Goal: Task Accomplishment & Management: Use online tool/utility

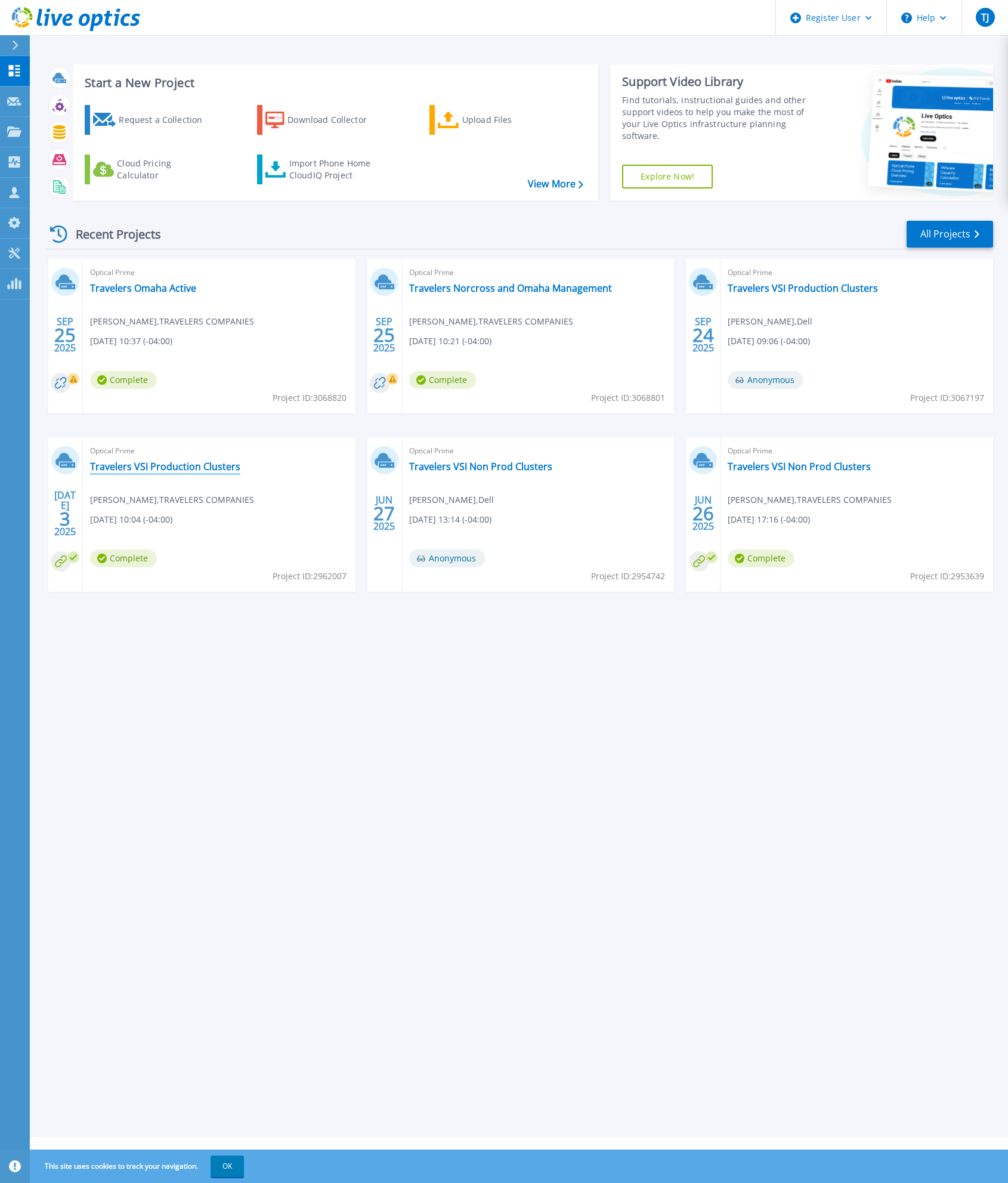
click at [181, 466] on link "Travelers VSI Production Clusters" at bounding box center [165, 466] width 150 height 12
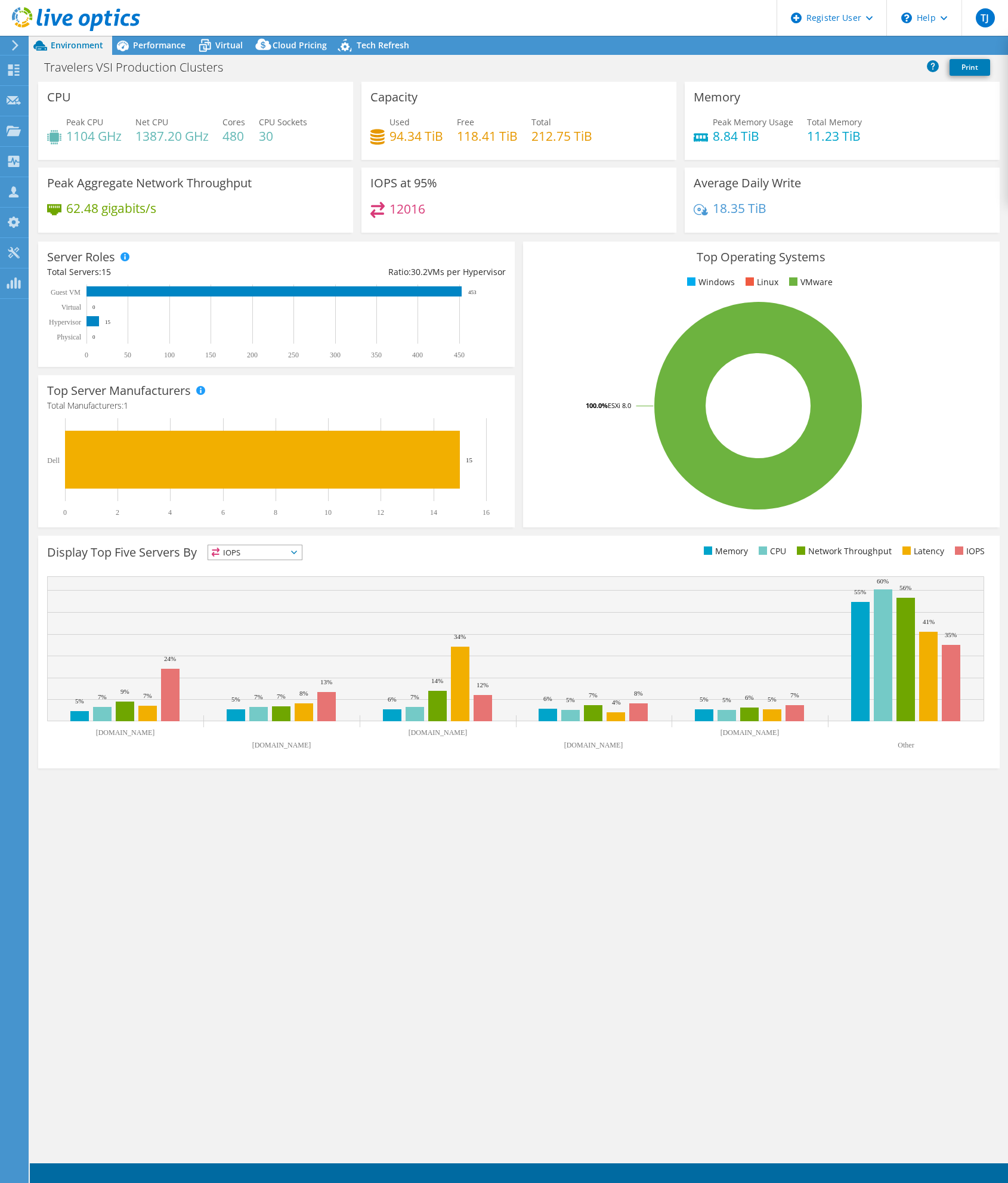
select select "USD"
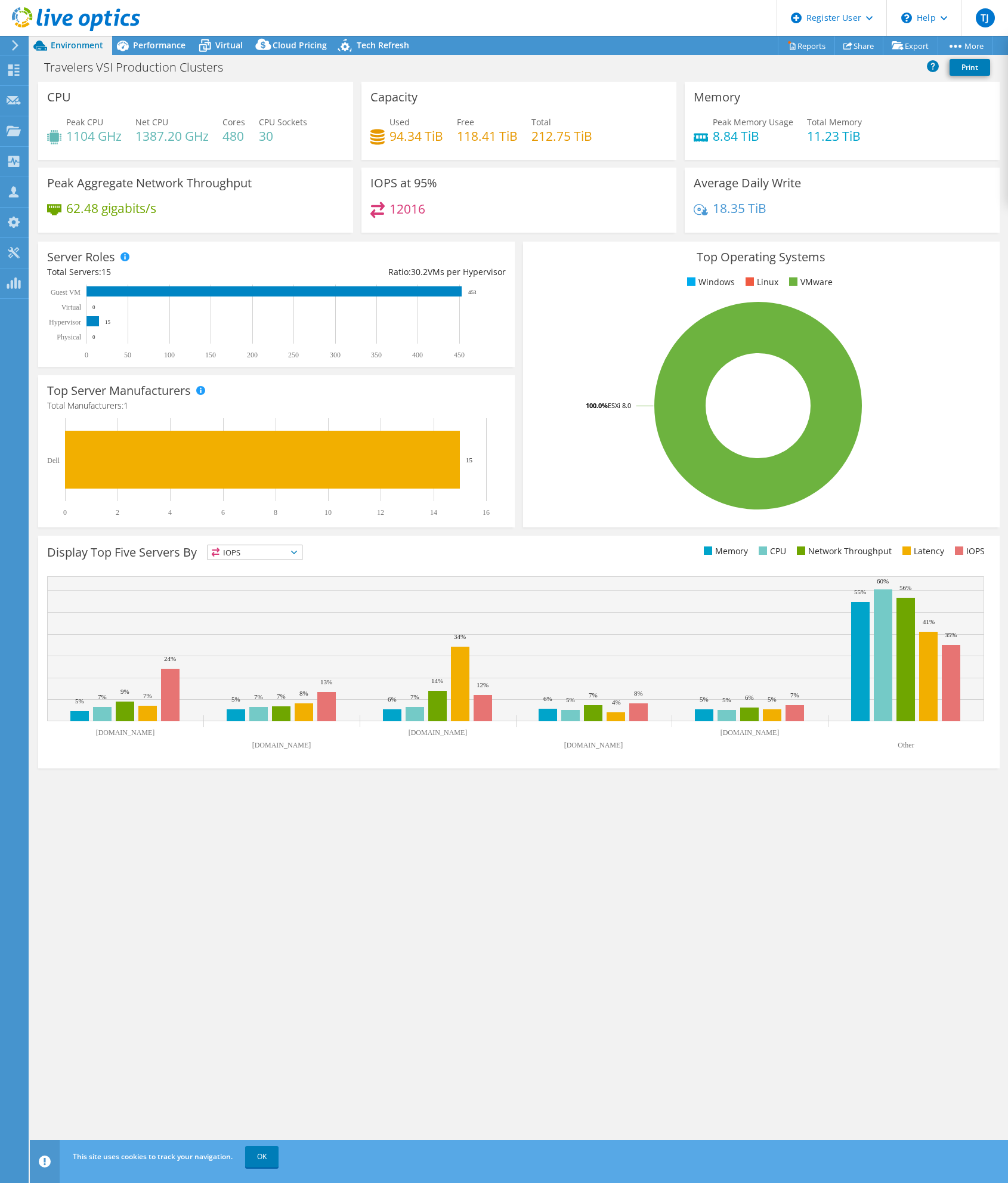
click at [519, 260] on div "Top Operating Systems Windows Linux VMware 100.0% ESXi 8.0" at bounding box center [761, 385] width 485 height 294
click at [160, 44] on span "Performance" at bounding box center [160, 45] width 52 height 12
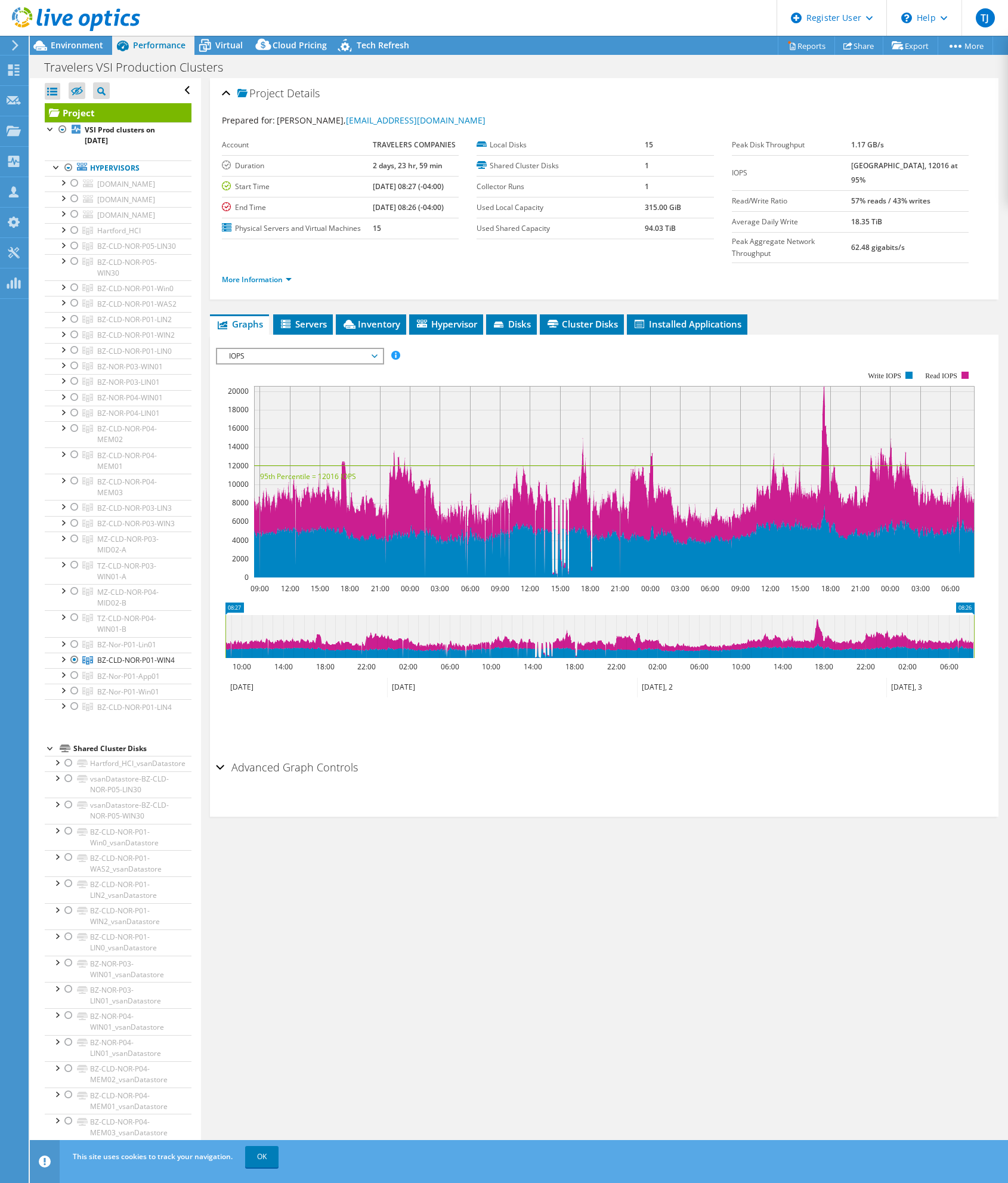
click at [322, 962] on div "Project Details Prepared for: Keith Blanchard, KGBLANCH@travelers.com Account T…" at bounding box center [604, 618] width 806 height 1081
click at [72, 358] on div at bounding box center [74, 350] width 12 height 15
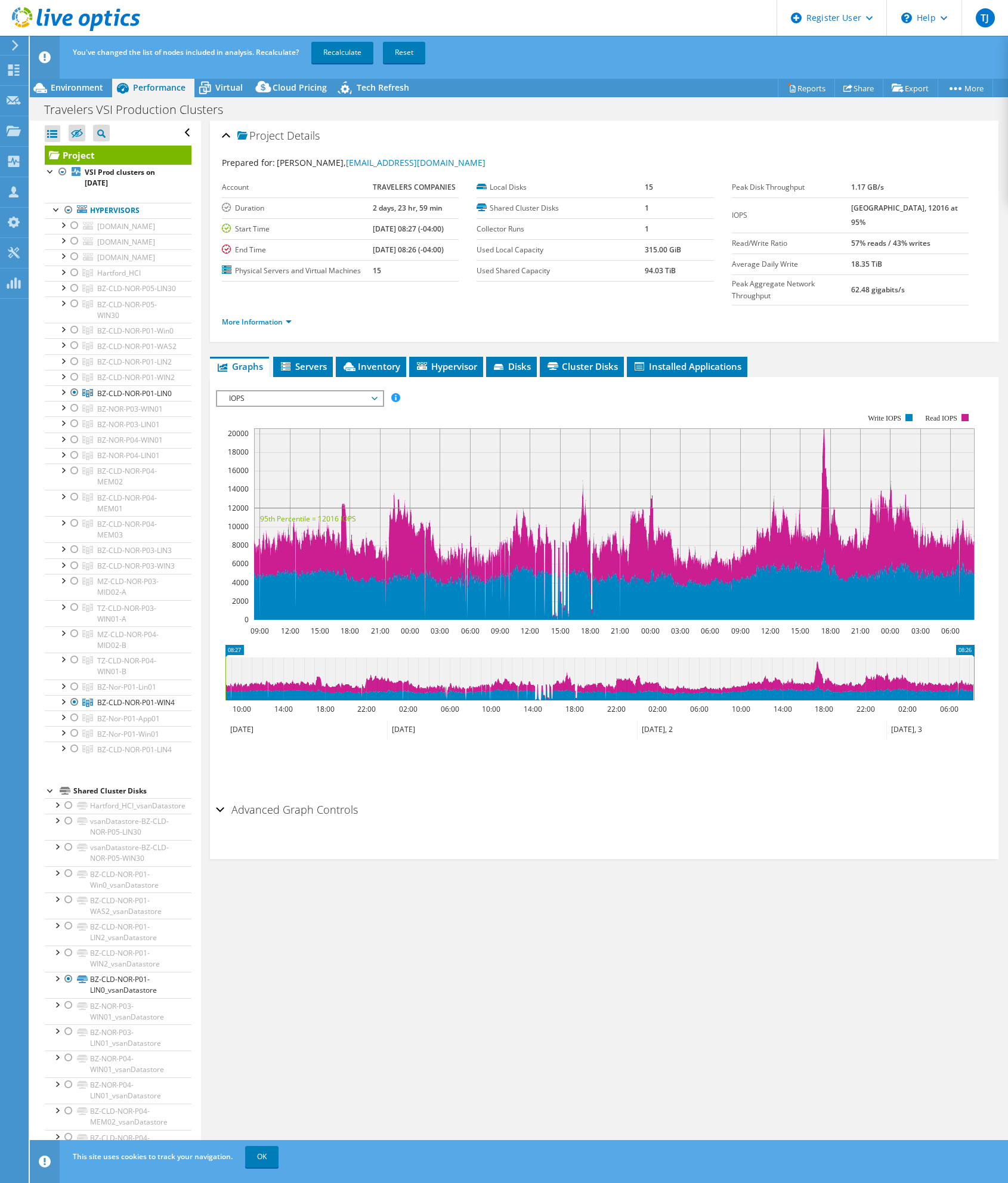
click at [486, 855] on div "Project Details Prepared for: Keith Blanchard, KGBLANCH@travelers.com Account T…" at bounding box center [604, 660] width 806 height 1081
click at [75, 462] on div at bounding box center [74, 455] width 12 height 15
click at [365, 975] on div "Project Details Prepared for: Keith Blanchard, KGBLANCH@travelers.com Account T…" at bounding box center [604, 660] width 806 height 1081
click at [71, 756] on div at bounding box center [74, 748] width 12 height 15
click at [384, 896] on div "Project Details Prepared for: Keith Blanchard, KGBLANCH@travelers.com Account T…" at bounding box center [604, 660] width 806 height 1081
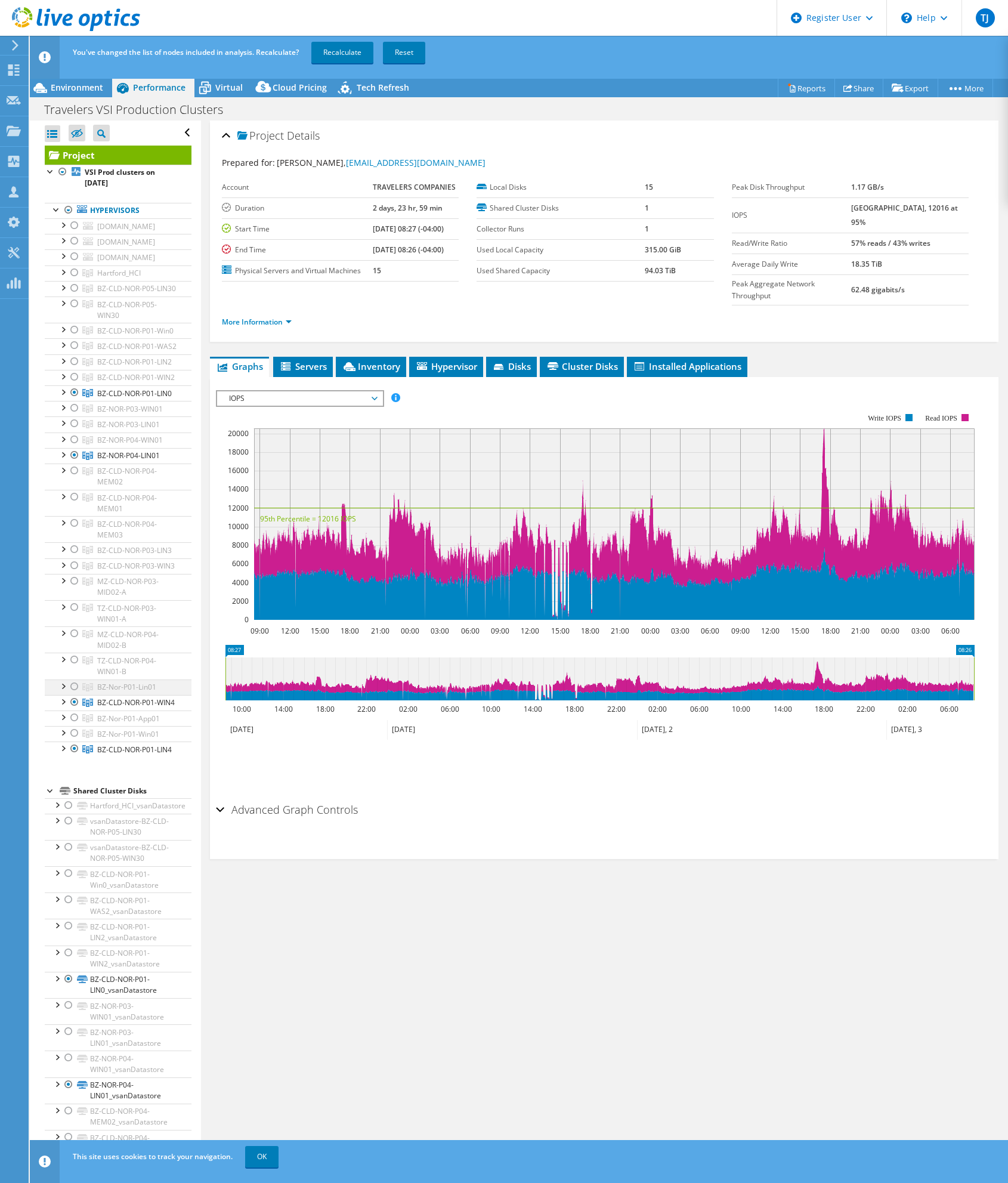
click at [74, 694] on div at bounding box center [74, 687] width 12 height 15
click at [297, 836] on div "Project Details Prepared for: Keith Blanchard, KGBLANCH@travelers.com Account T…" at bounding box center [604, 660] width 806 height 1081
click at [74, 431] on div at bounding box center [74, 423] width 12 height 15
click at [403, 929] on div "Project Details Prepared for: Keith Blanchard, KGBLANCH@travelers.com Account T…" at bounding box center [604, 660] width 806 height 1081
click at [74, 556] on div at bounding box center [74, 549] width 12 height 15
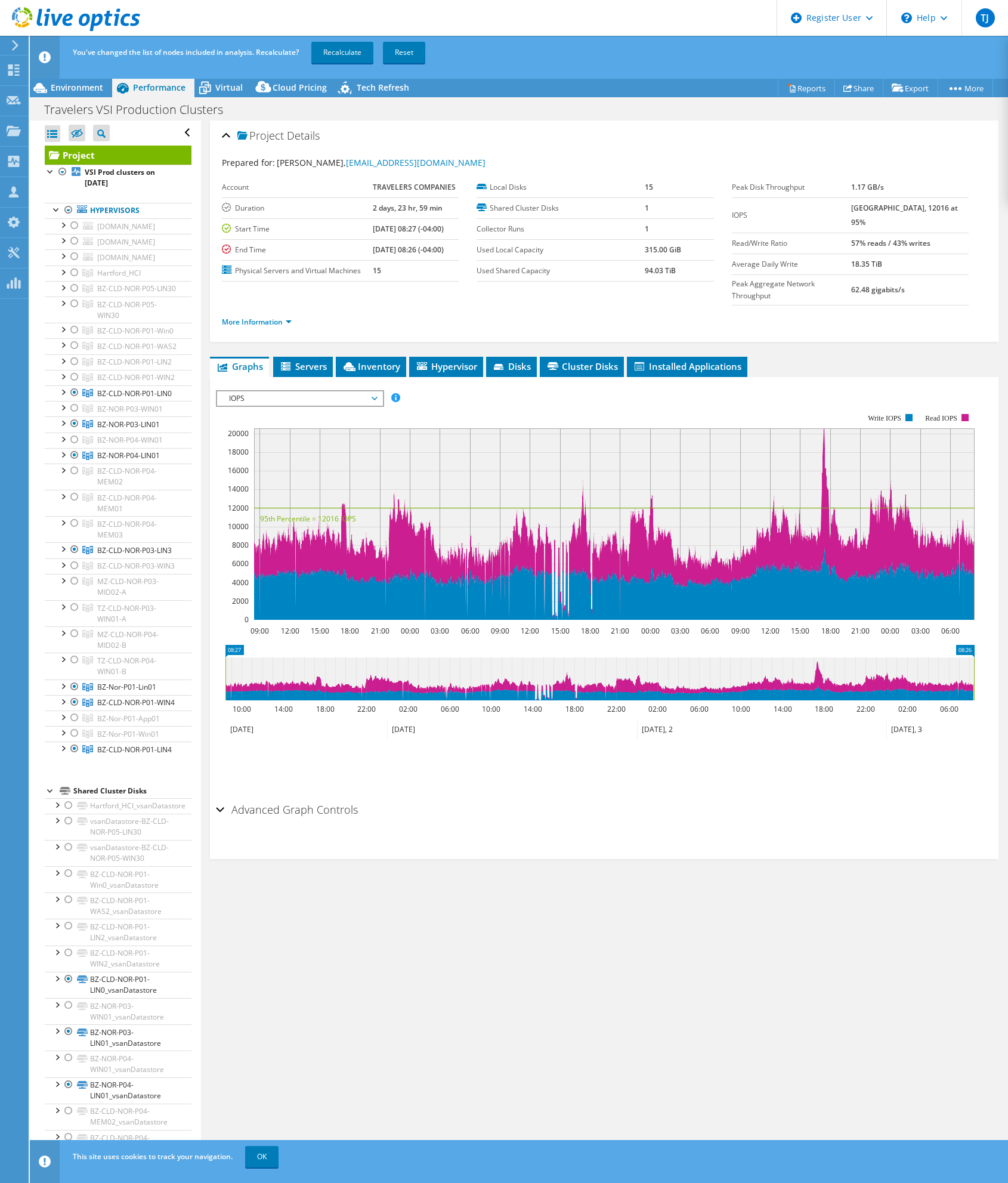
click at [512, 909] on div "Project Details Prepared for: Keith Blanchard, KGBLANCH@travelers.com Account T…" at bounding box center [604, 660] width 806 height 1081
click at [72, 368] on div at bounding box center [74, 361] width 12 height 15
click at [410, 1004] on div "Project Details Prepared for: Keith Blanchard, KGBLANCH@travelers.com Account T…" at bounding box center [604, 660] width 806 height 1081
click at [76, 740] on div at bounding box center [74, 733] width 12 height 15
click at [460, 949] on div "Project Details Prepared for: Keith Blanchard, KGBLANCH@travelers.com Account T…" at bounding box center [604, 660] width 806 height 1081
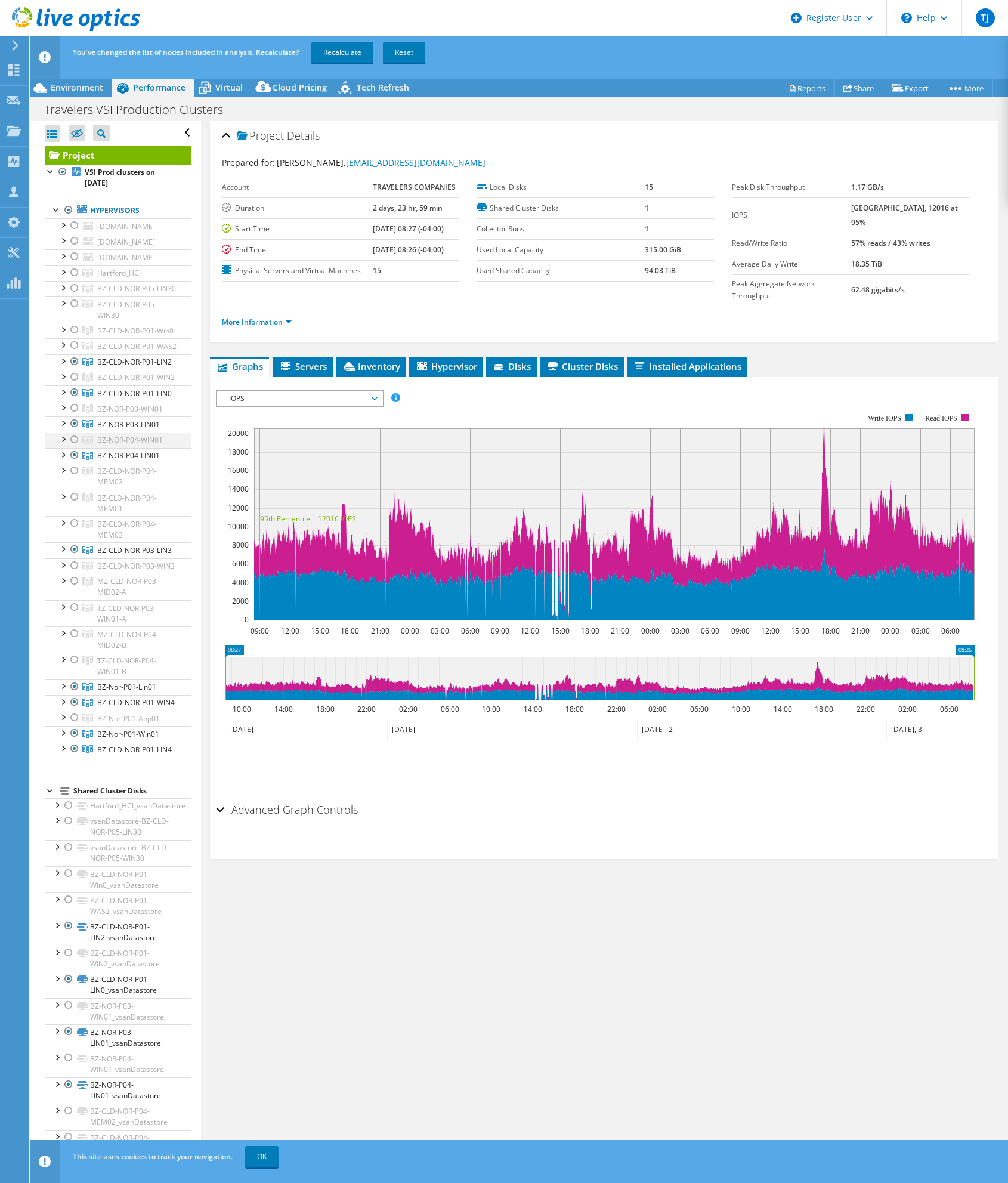
click at [72, 447] on div at bounding box center [74, 439] width 12 height 15
click at [521, 970] on div "Project Details Prepared for: Keith Blanchard, KGBLANCH@travelers.com Account T…" at bounding box center [604, 660] width 806 height 1081
click at [73, 337] on div at bounding box center [74, 330] width 12 height 15
click at [556, 949] on div "Project Details Prepared for: Keith Blanchard, KGBLANCH@travelers.com Account T…" at bounding box center [604, 660] width 806 height 1081
click at [75, 573] on div at bounding box center [74, 565] width 12 height 15
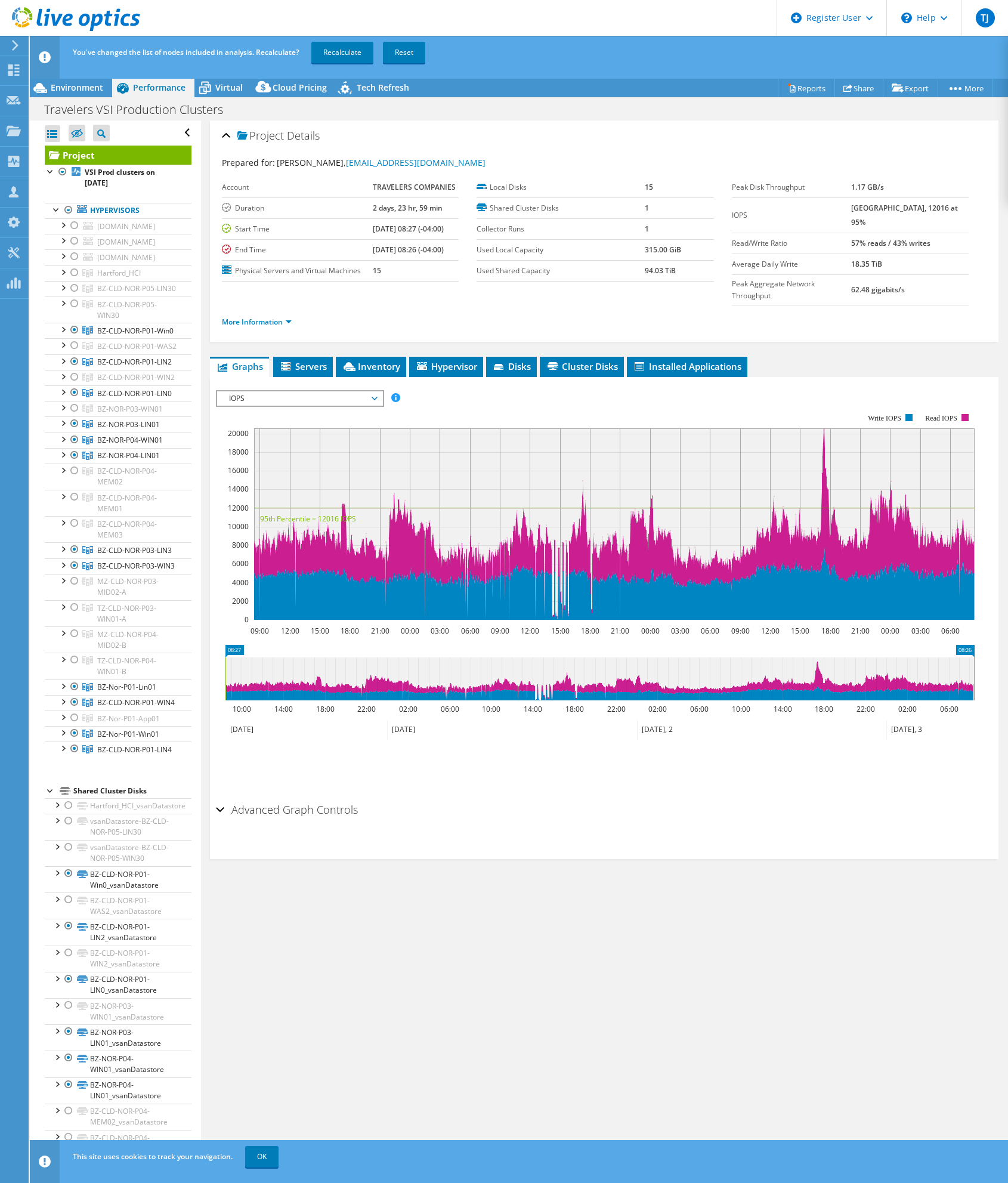
click at [591, 982] on div "Project Details Prepared for: Keith Blanchard, KGBLANCH@travelers.com Account T…" at bounding box center [604, 660] width 806 height 1081
drag, startPoint x: 75, startPoint y: 416, endPoint x: 7, endPoint y: 543, distance: 144.1
click at [75, 384] on div at bounding box center [74, 377] width 12 height 15
click at [263, 953] on div "Project Details Prepared for: Keith Blanchard, KGBLANCH@travelers.com Account T…" at bounding box center [604, 660] width 806 height 1081
click at [75, 415] on div at bounding box center [74, 408] width 12 height 15
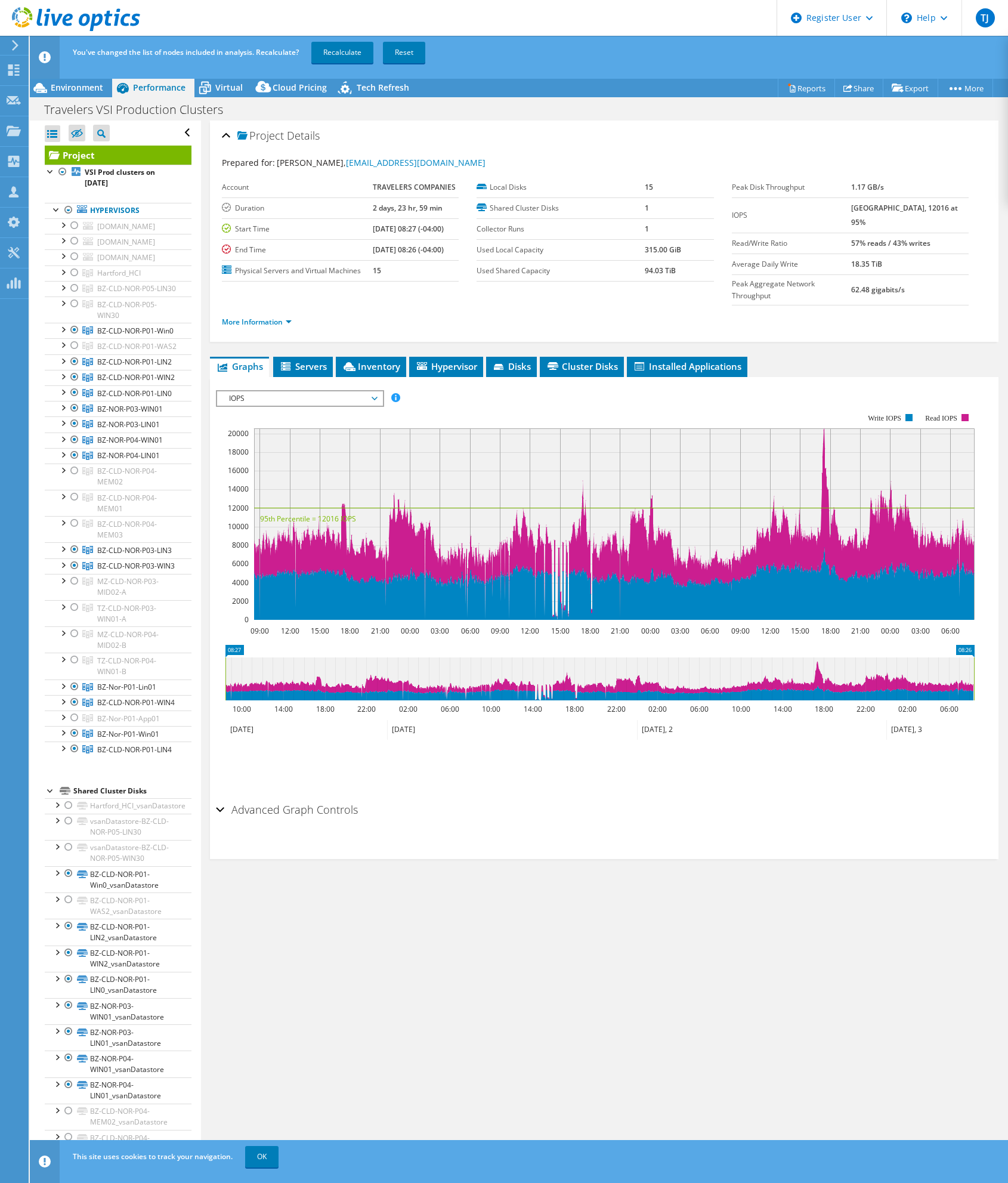
click at [415, 1017] on div "Project Details Prepared for: Keith Blanchard, KGBLANCH@travelers.com Account T…" at bounding box center [604, 660] width 806 height 1081
click at [496, 919] on div "Project Details Prepared for: Keith Blanchard, KGBLANCH@travelers.com Account T…" at bounding box center [604, 660] width 806 height 1081
click at [76, 352] on div at bounding box center [74, 345] width 12 height 15
click at [600, 993] on div "Project Details Prepared for: Keith Blanchard, KGBLANCH@travelers.com Account T…" at bounding box center [604, 660] width 806 height 1081
click at [72, 588] on div at bounding box center [74, 581] width 12 height 15
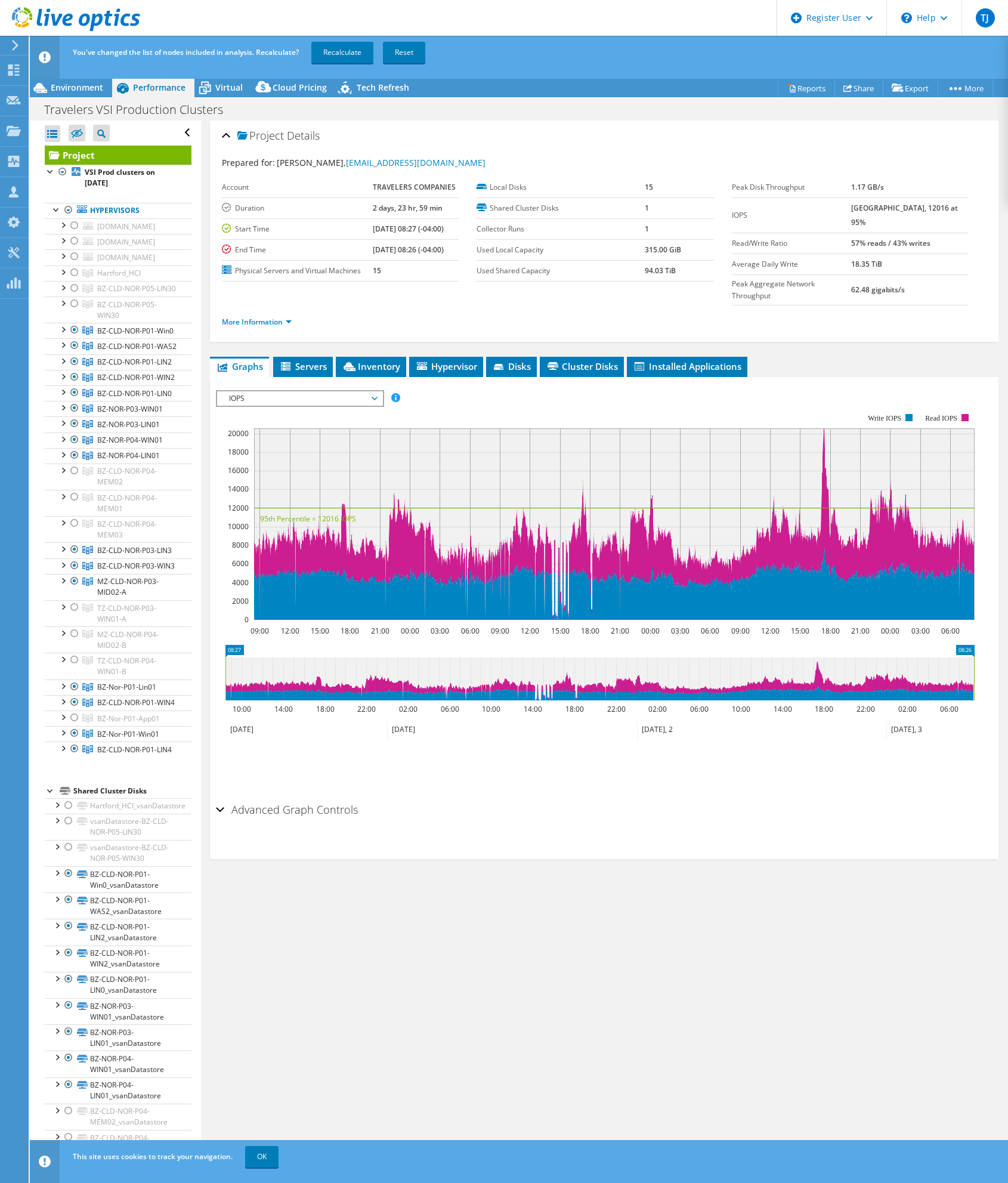
click at [305, 1016] on div "Project Details Prepared for: Keith Blanchard, KGBLANCH@travelers.com Account T…" at bounding box center [604, 660] width 806 height 1081
click at [75, 640] on div at bounding box center [74, 634] width 12 height 15
click at [390, 1041] on div "Project Details Prepared for: Keith Blanchard, KGBLANCH@travelers.com Account T…" at bounding box center [604, 660] width 806 height 1081
click at [77, 614] on div at bounding box center [74, 607] width 12 height 15
click at [72, 667] on div at bounding box center [74, 660] width 12 height 15
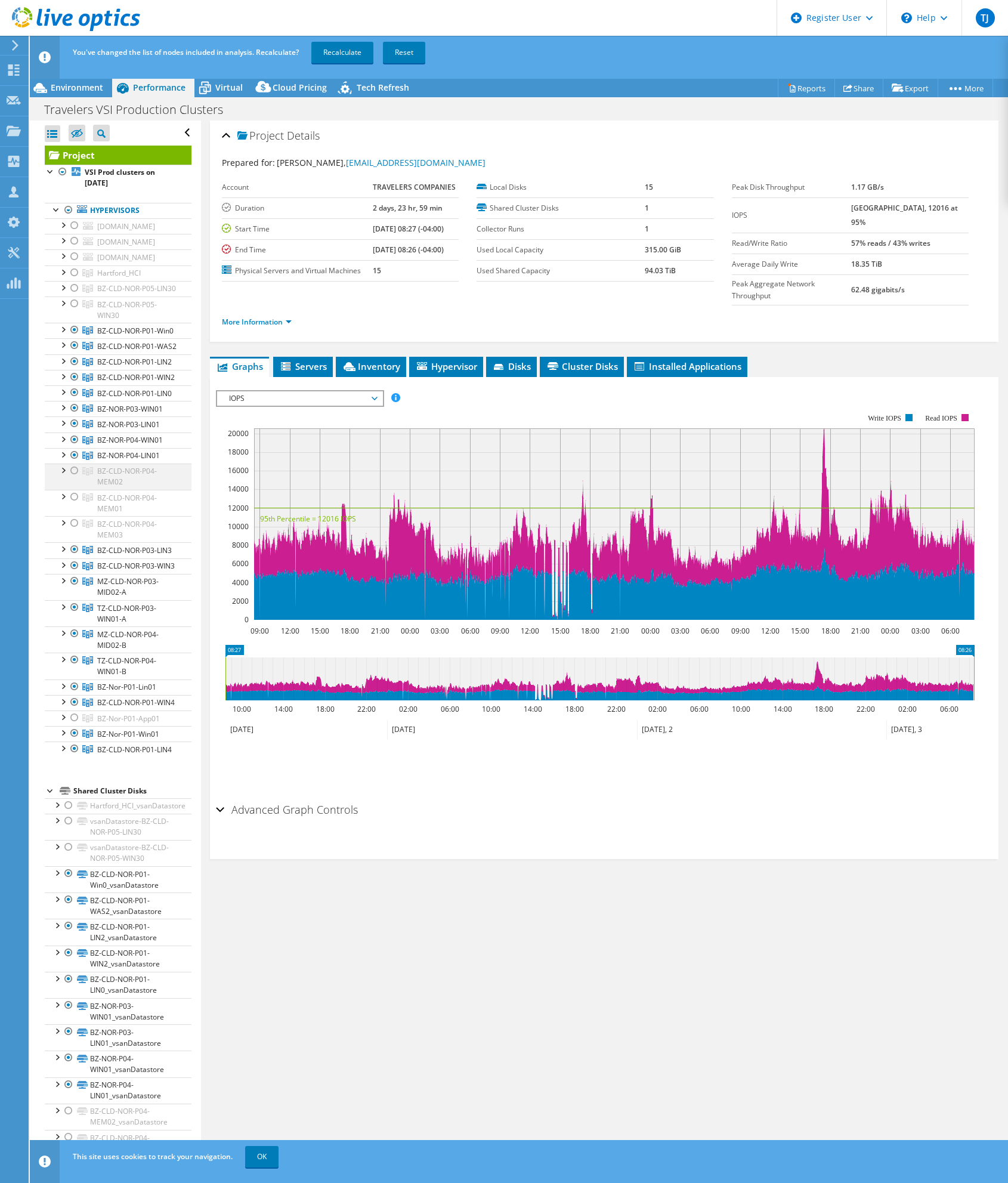
click at [76, 478] on div at bounding box center [74, 470] width 12 height 15
click at [72, 504] on div at bounding box center [74, 496] width 12 height 15
click at [72, 530] on div at bounding box center [74, 523] width 12 height 15
click at [350, 56] on link "Recalculate" at bounding box center [342, 52] width 62 height 22
